Goal: Task Accomplishment & Management: Manage account settings

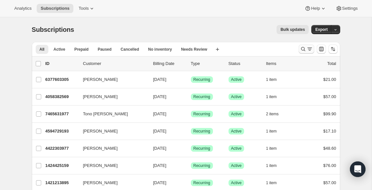
click at [303, 52] on icon "Search and filter results" at bounding box center [303, 49] width 6 height 6
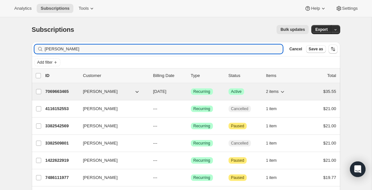
type input "[PERSON_NAME]"
click at [99, 93] on span "[PERSON_NAME]" at bounding box center [100, 91] width 35 height 6
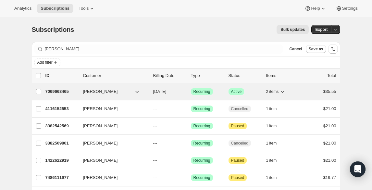
click at [76, 91] on p "7069663465" at bounding box center [61, 91] width 32 height 6
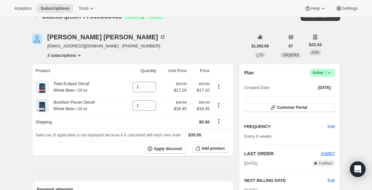
scroll to position [14, 0]
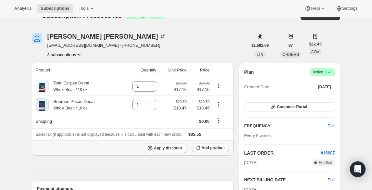
click at [202, 150] on span "Add product" at bounding box center [212, 147] width 23 height 5
click at [215, 151] on button "Add product" at bounding box center [210, 147] width 36 height 9
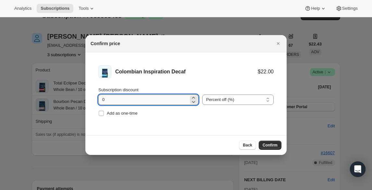
click at [165, 101] on input "0" at bounding box center [143, 99] width 90 height 10
type input "10"
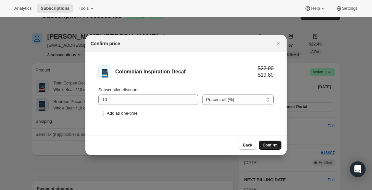
click at [269, 145] on span "Confirm" at bounding box center [269, 144] width 15 height 5
